Goal: Find specific page/section: Find specific page/section

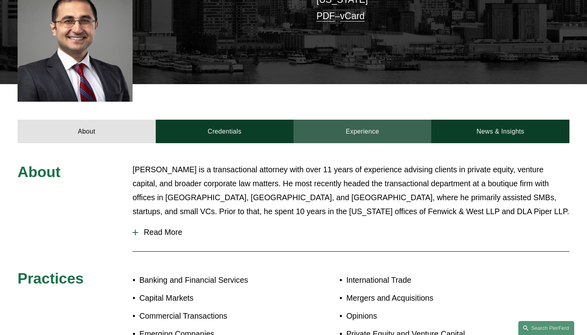
scroll to position [227, 0]
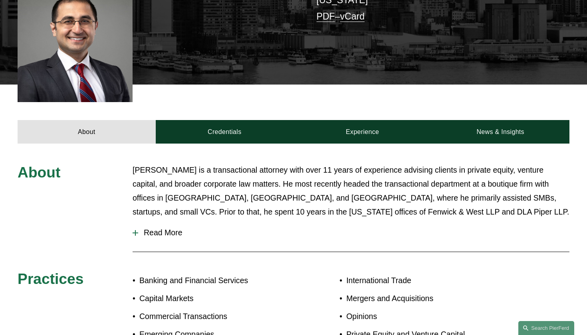
click at [157, 236] on span "Read More" at bounding box center [353, 232] width 431 height 9
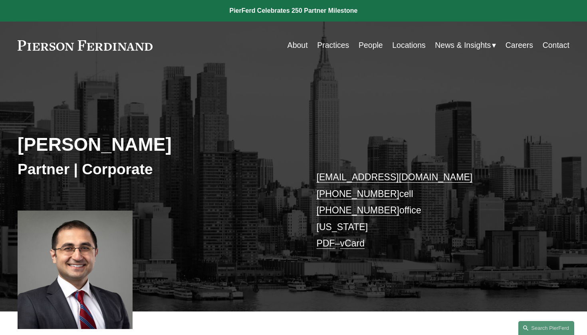
scroll to position [0, 0]
click at [361, 48] on link "People" at bounding box center [371, 46] width 24 height 16
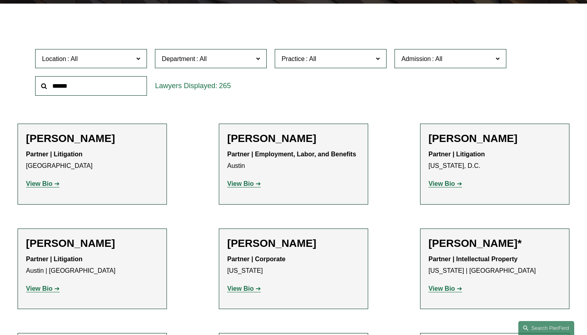
scroll to position [222, 0]
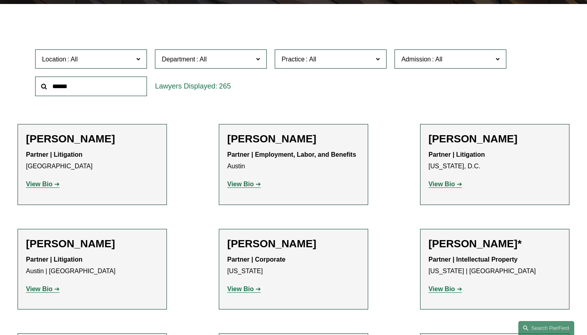
click at [142, 66] on label "Location" at bounding box center [91, 60] width 112 height 20
click at [0, 0] on link "Tampa" at bounding box center [0, 0] width 0 height 0
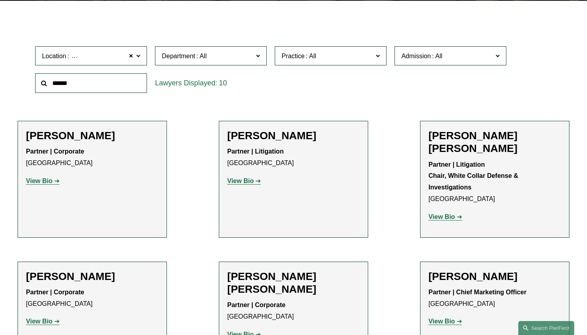
scroll to position [210, 0]
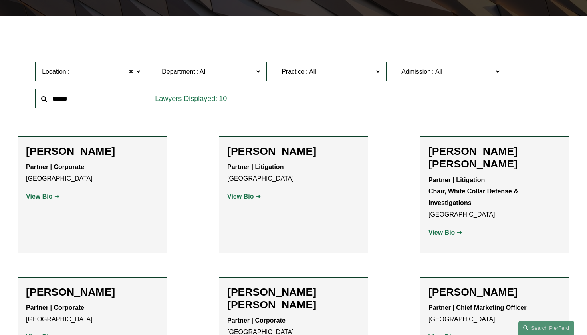
click at [56, 198] on link "View Bio" at bounding box center [43, 196] width 34 height 7
click at [131, 70] on span at bounding box center [131, 71] width 5 height 10
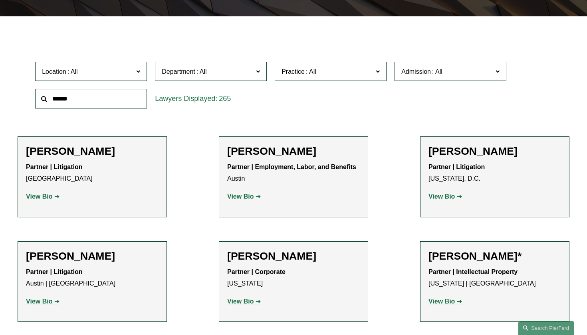
click at [324, 81] on label "Practice" at bounding box center [331, 72] width 112 height 20
click at [264, 91] on div "265" at bounding box center [211, 99] width 112 height 20
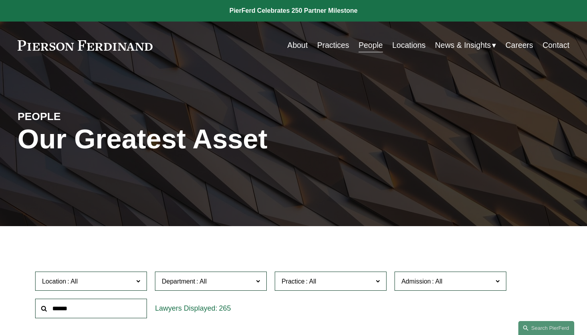
scroll to position [127, 0]
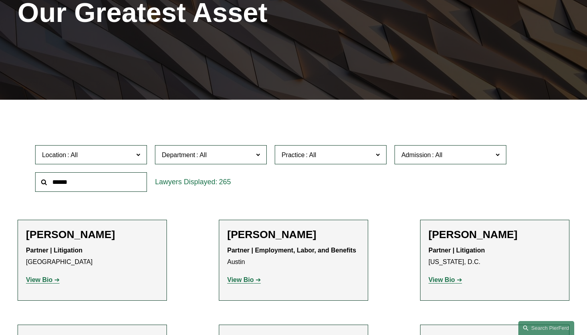
click at [115, 152] on span "Location" at bounding box center [87, 155] width 91 height 11
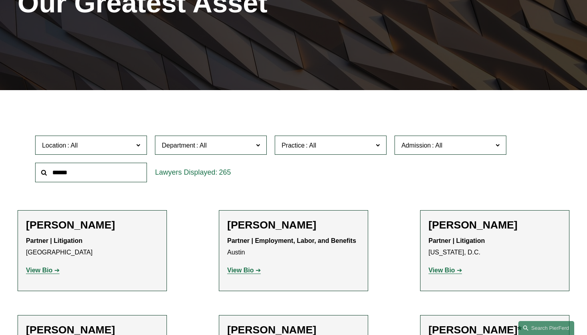
scroll to position [107, 0]
click at [0, 0] on link "Chicago" at bounding box center [0, 0] width 0 height 0
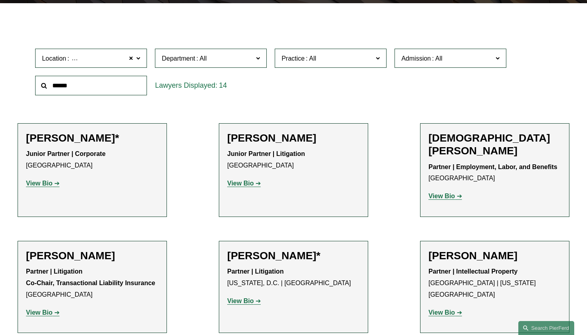
scroll to position [222, 0]
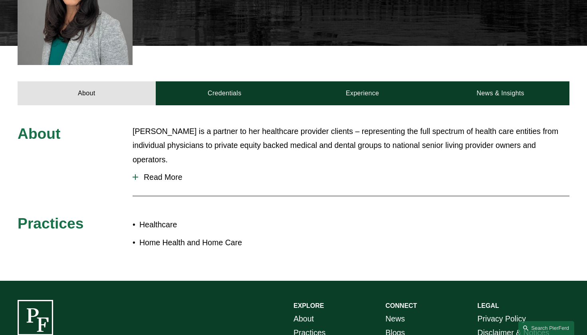
scroll to position [294, 0]
